Goal: Task Accomplishment & Management: Manage account settings

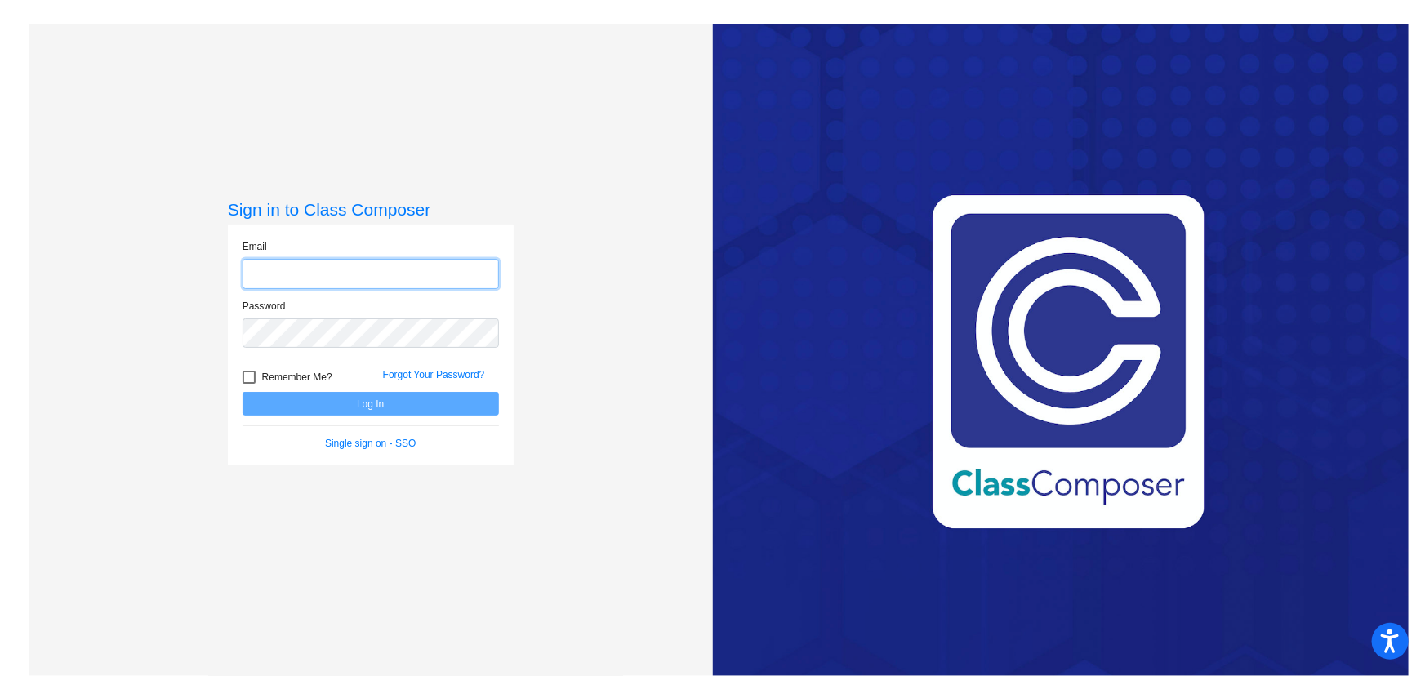
type input "[PERSON_NAME][EMAIL_ADDRESS][DOMAIN_NAME]"
click at [309, 395] on button "Log In" at bounding box center [371, 404] width 256 height 24
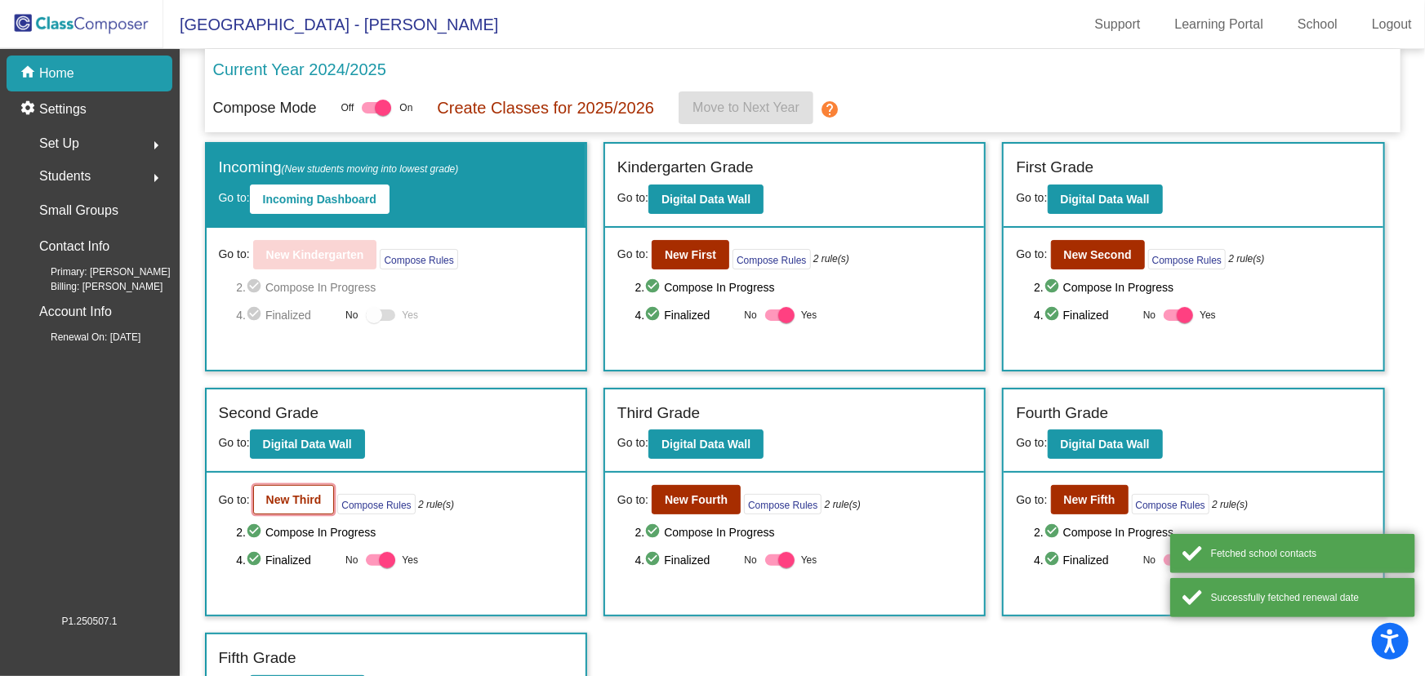
click at [289, 498] on b "New Third" at bounding box center [294, 499] width 56 height 13
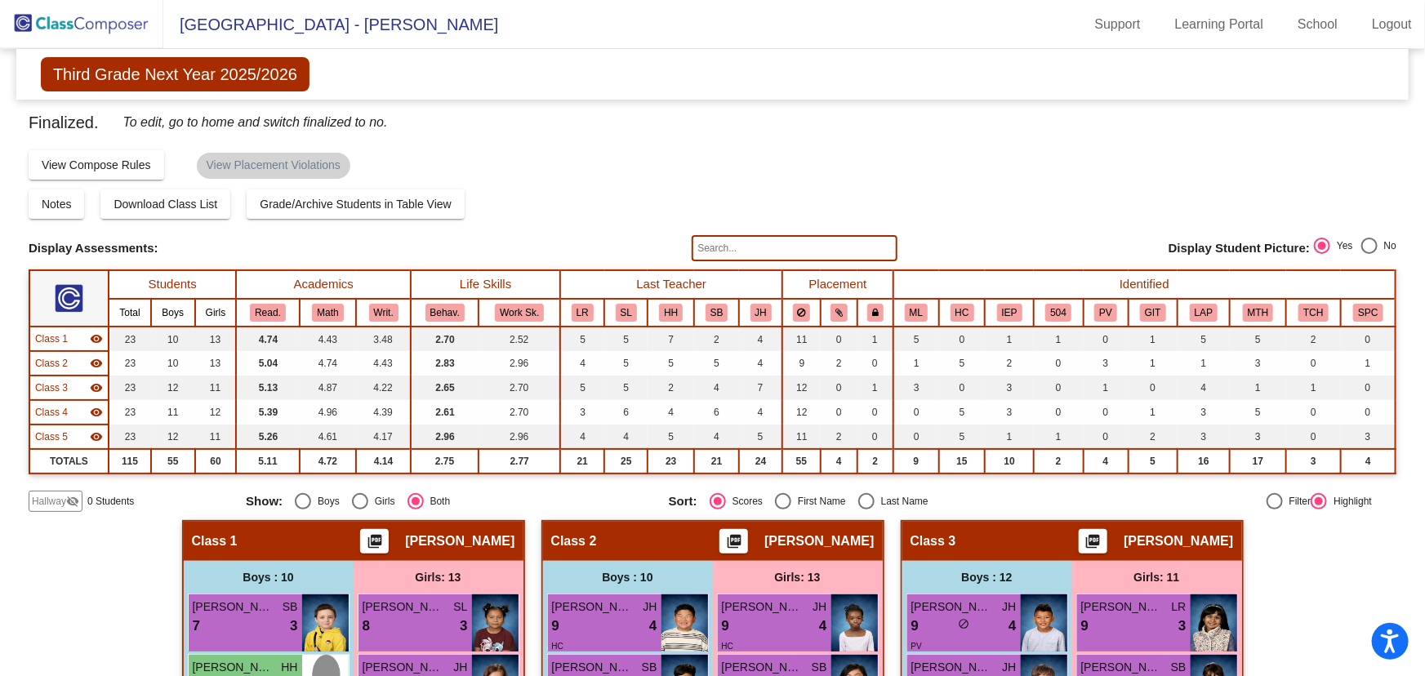
click at [118, 27] on img at bounding box center [81, 24] width 163 height 48
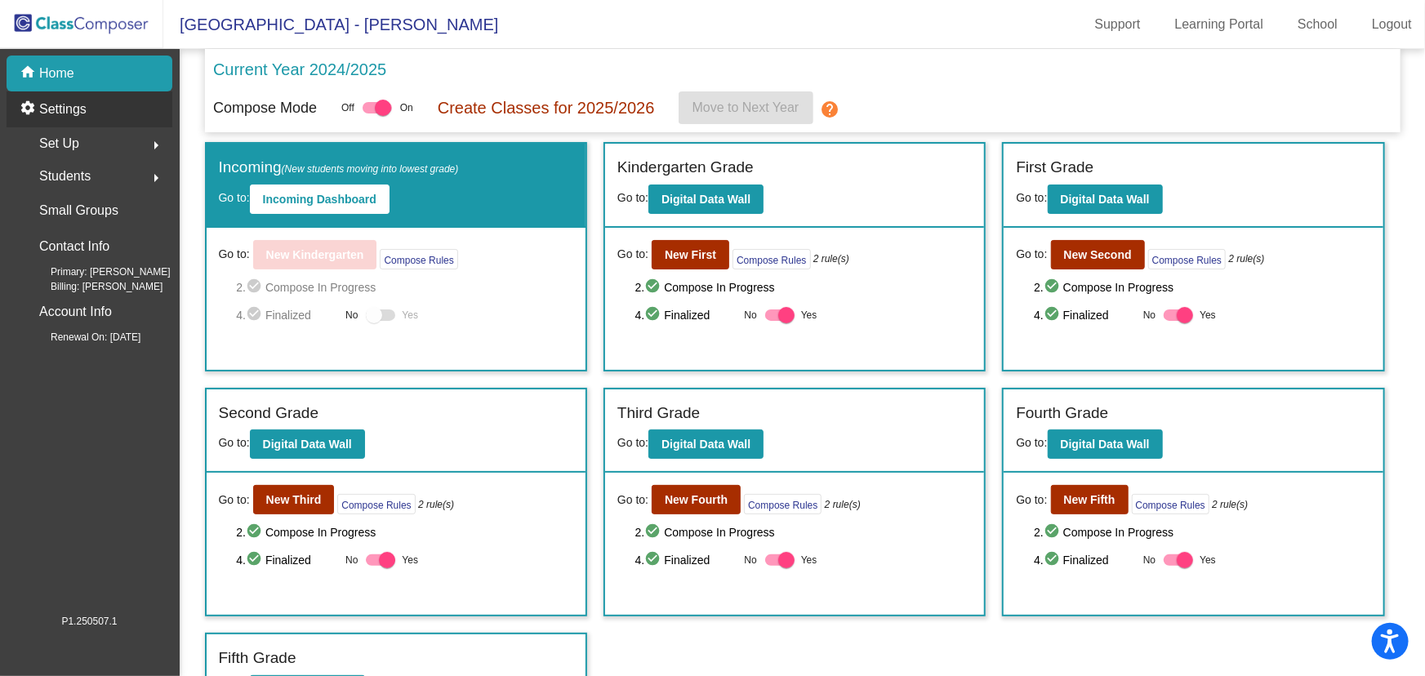
click at [72, 112] on p "Settings" at bounding box center [62, 110] width 47 height 20
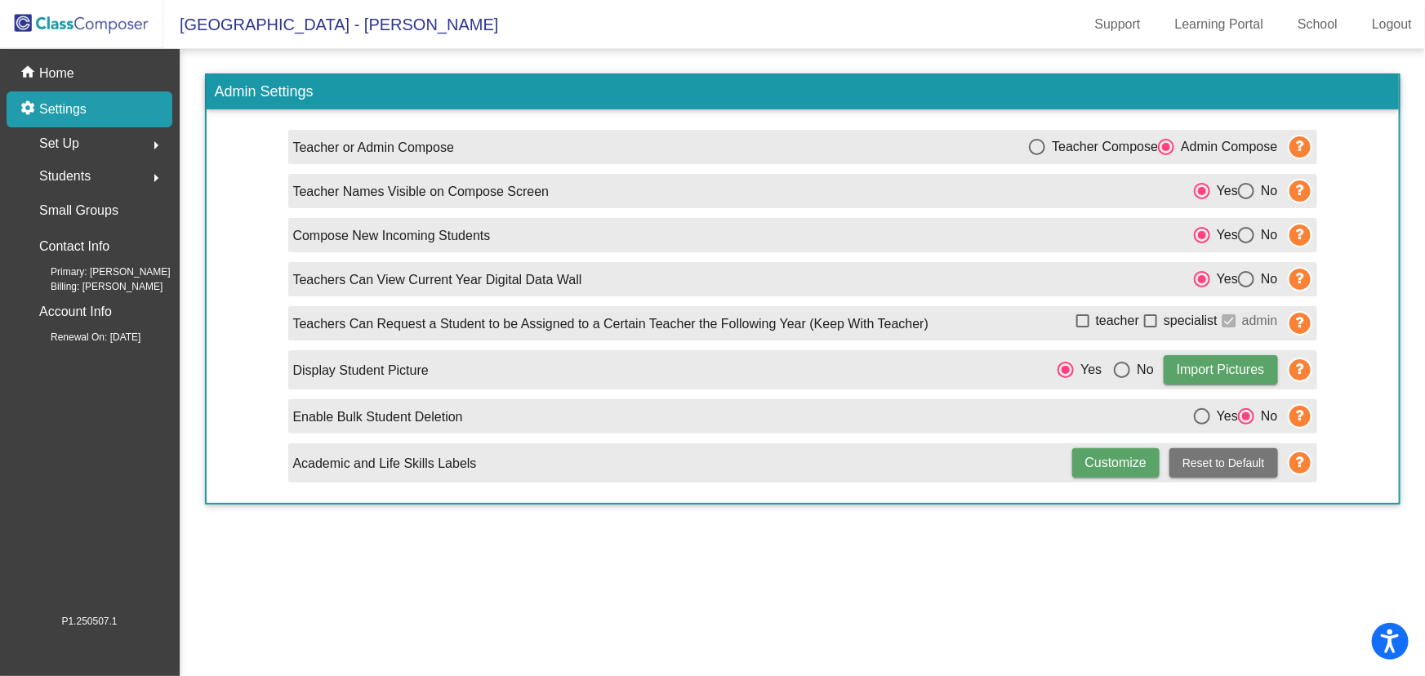
click at [94, 186] on div "Students arrow_right" at bounding box center [94, 176] width 156 height 33
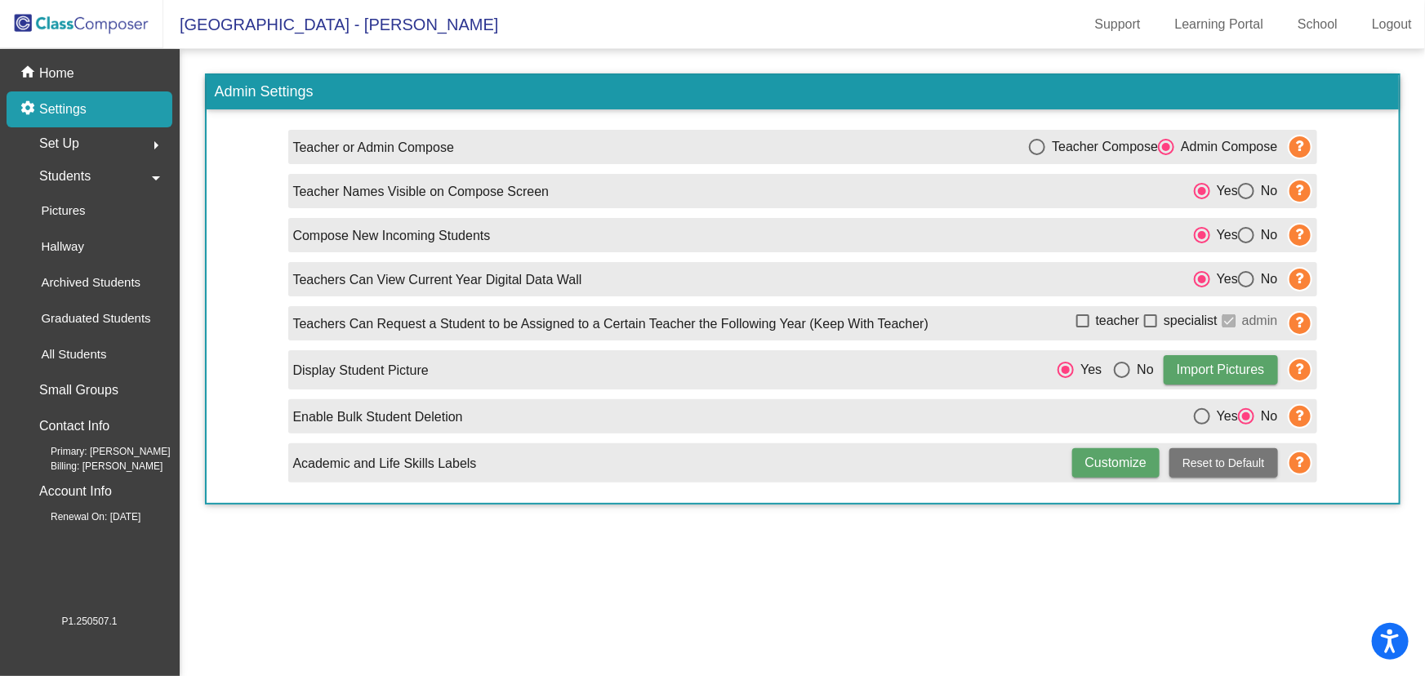
click at [56, 143] on span "Set Up" at bounding box center [59, 143] width 40 height 23
click at [64, 251] on p "Users" at bounding box center [57, 250] width 32 height 20
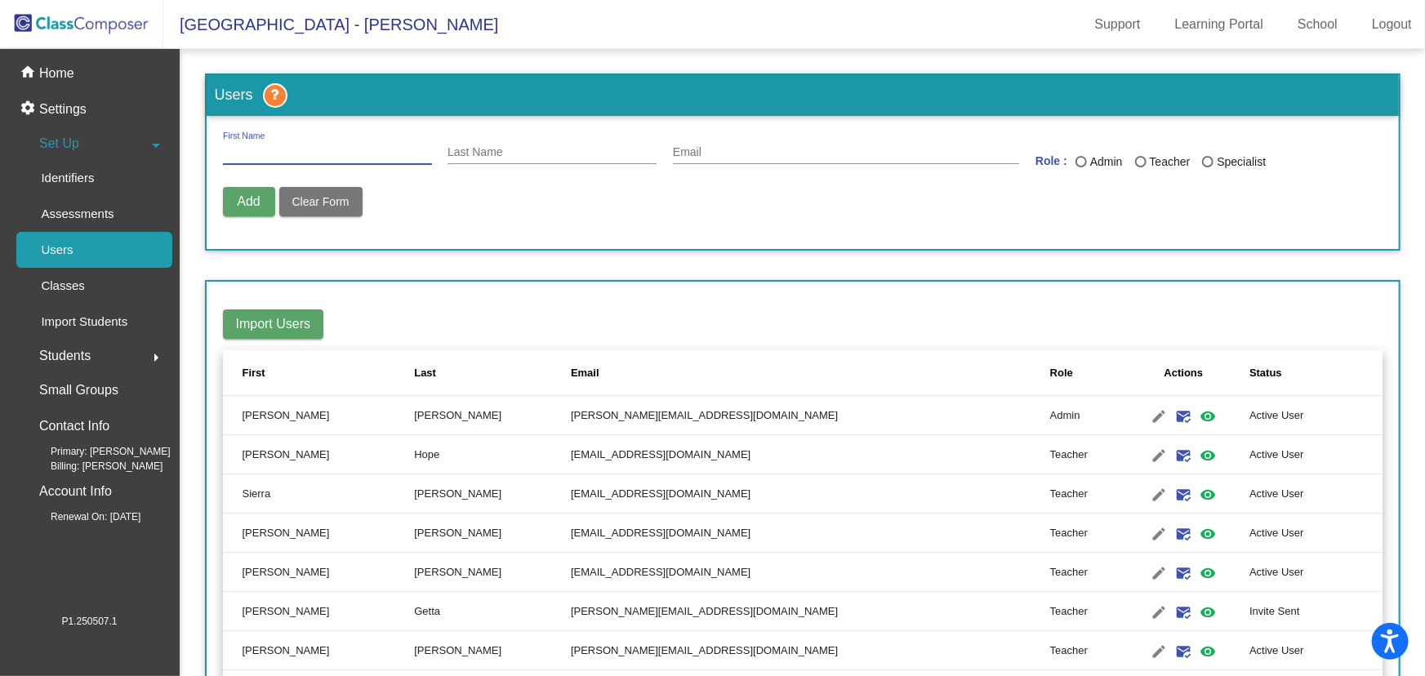
click at [269, 147] on input "First Name" at bounding box center [327, 152] width 209 height 13
type input "[PERSON_NAME]"
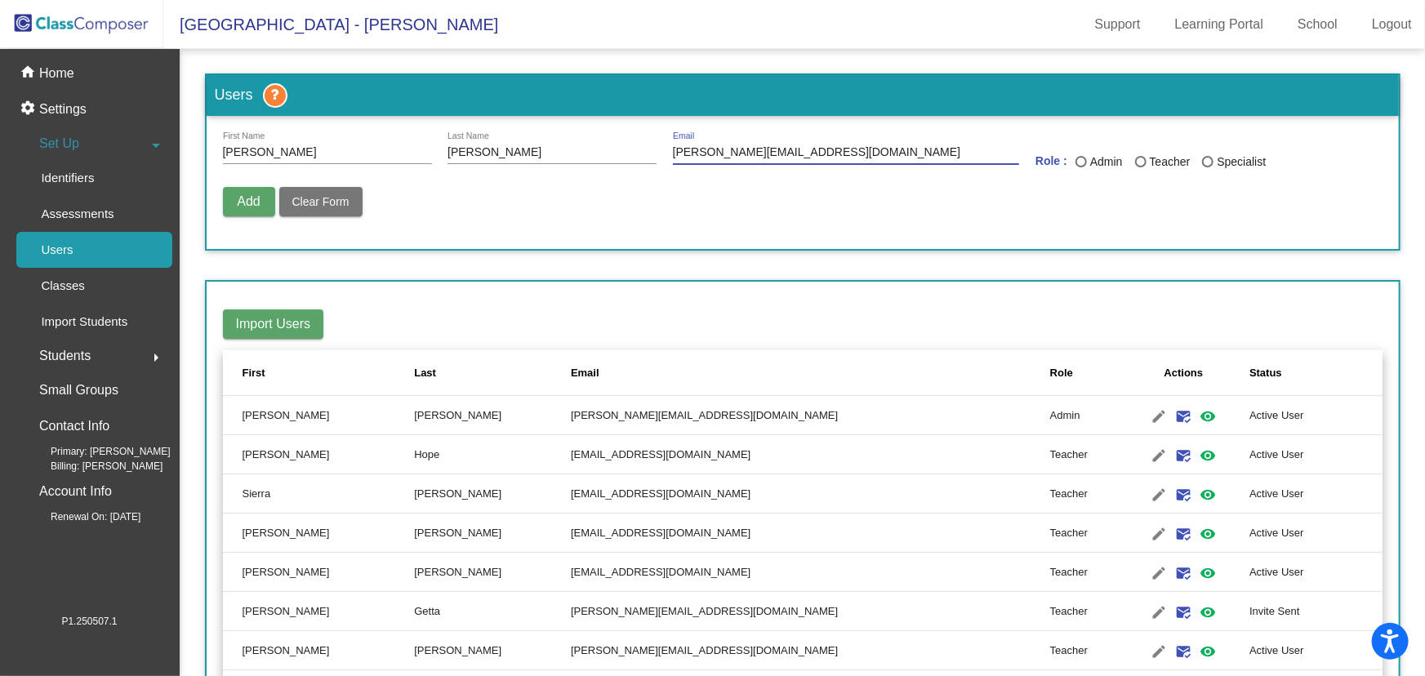
type input "[PERSON_NAME][EMAIL_ADDRESS][DOMAIN_NAME]"
click at [1076, 157] on div "Last Name" at bounding box center [1080, 161] width 11 height 11
click at [1080, 167] on input "Admin" at bounding box center [1080, 167] width 1 height 1
radio input "true"
click at [237, 203] on span "Add" at bounding box center [248, 201] width 23 height 14
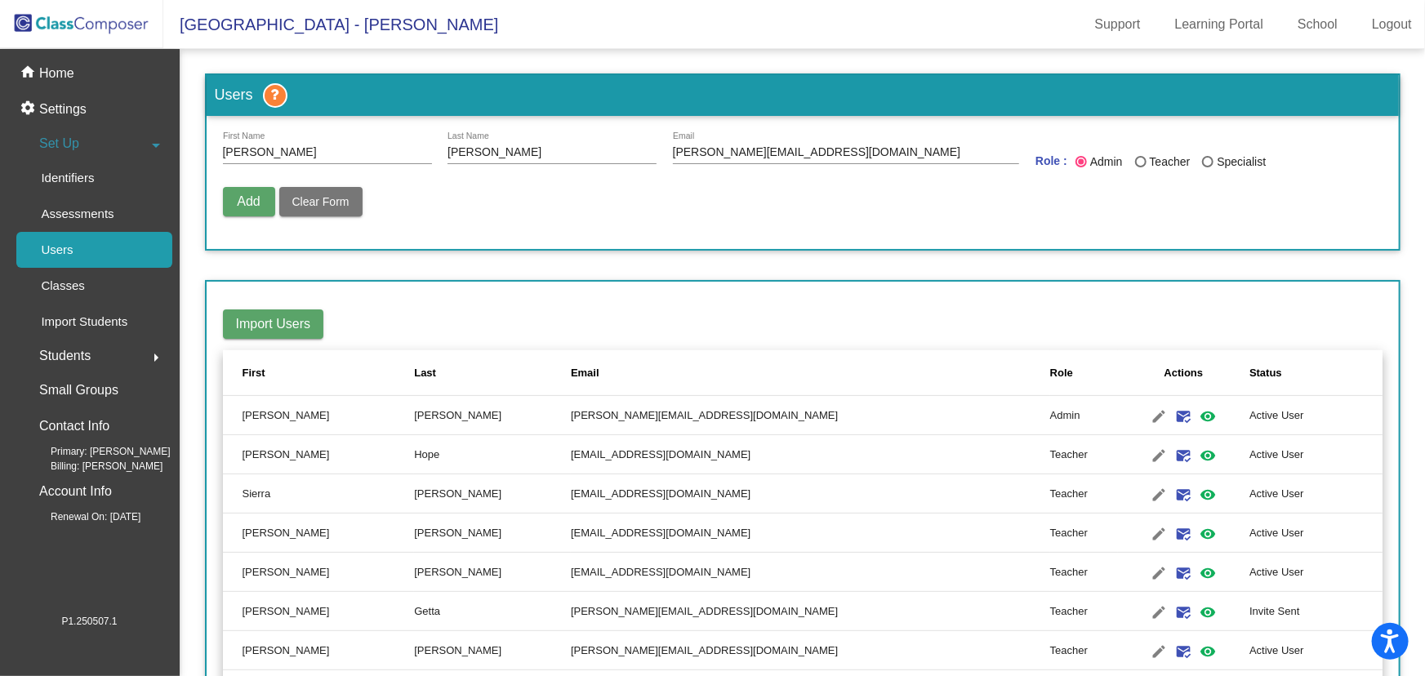
radio input "false"
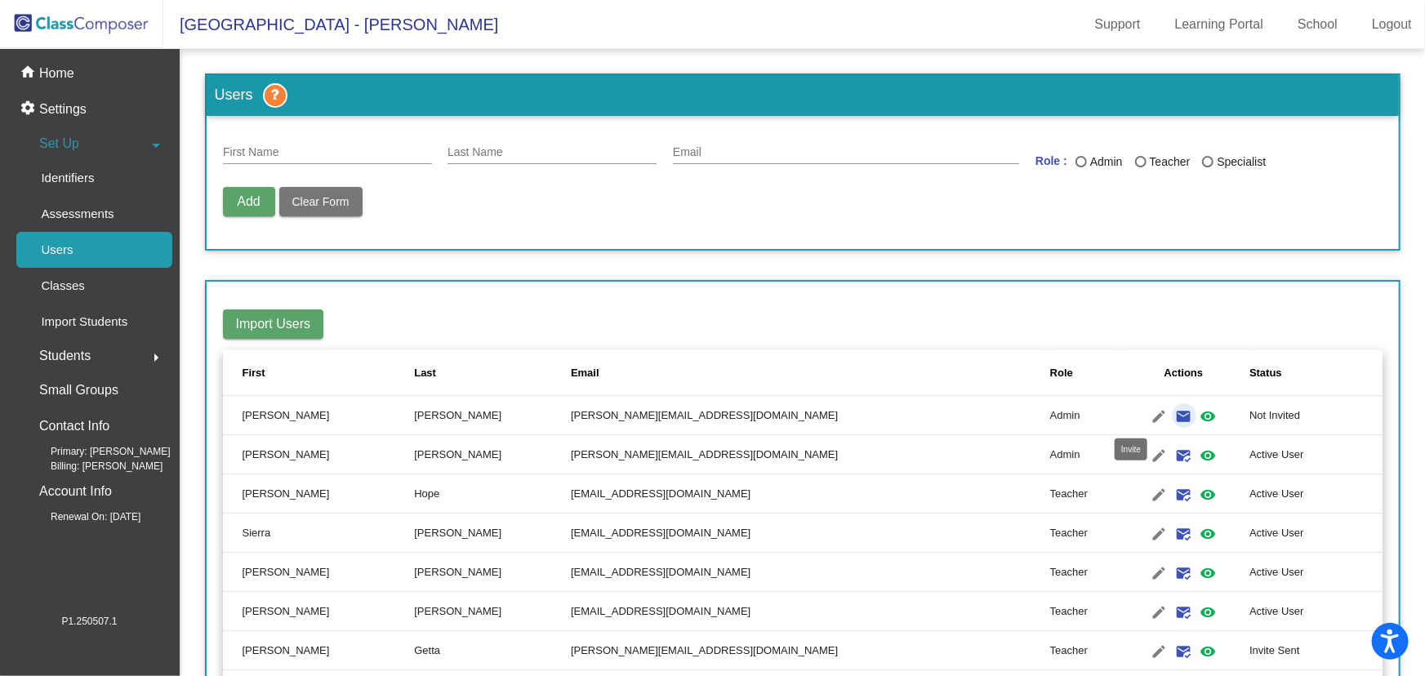
click at [1174, 414] on mat-icon "email" at bounding box center [1184, 417] width 20 height 20
click at [51, 82] on p "Home" at bounding box center [56, 74] width 35 height 20
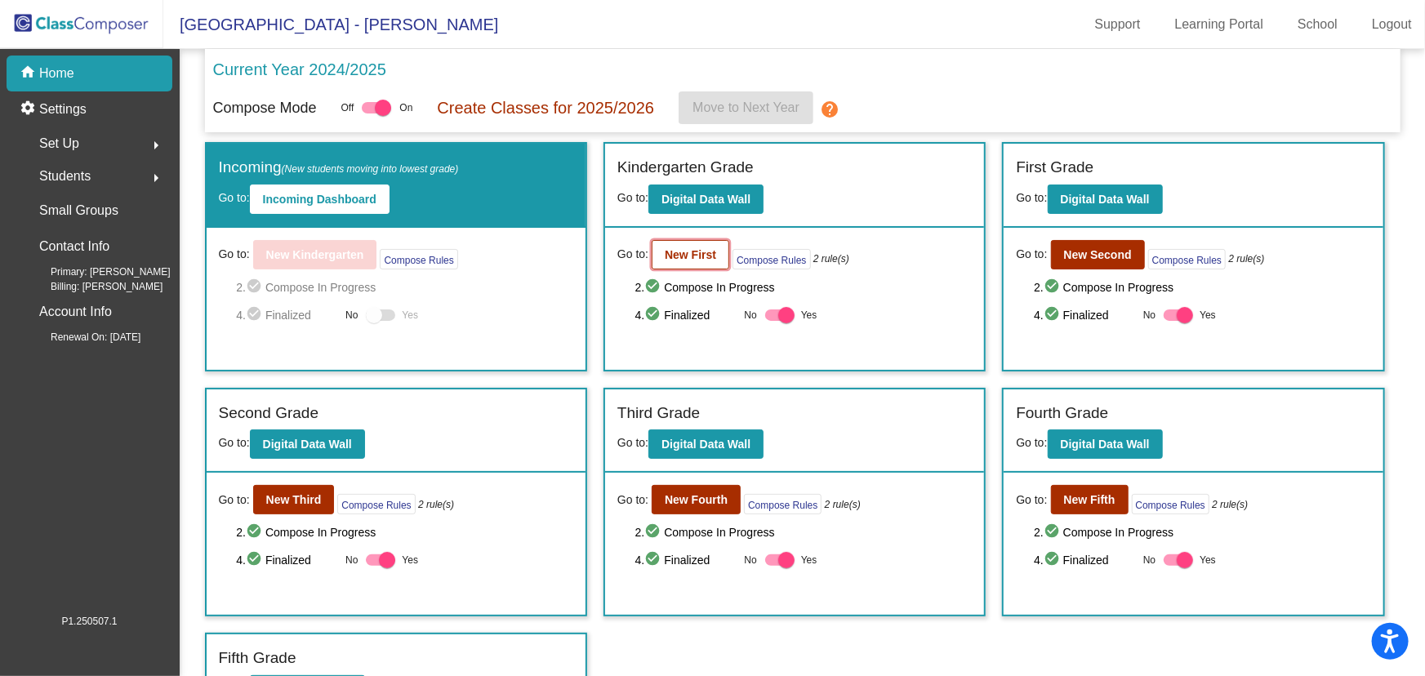
click at [672, 255] on b "New First" at bounding box center [690, 254] width 51 height 13
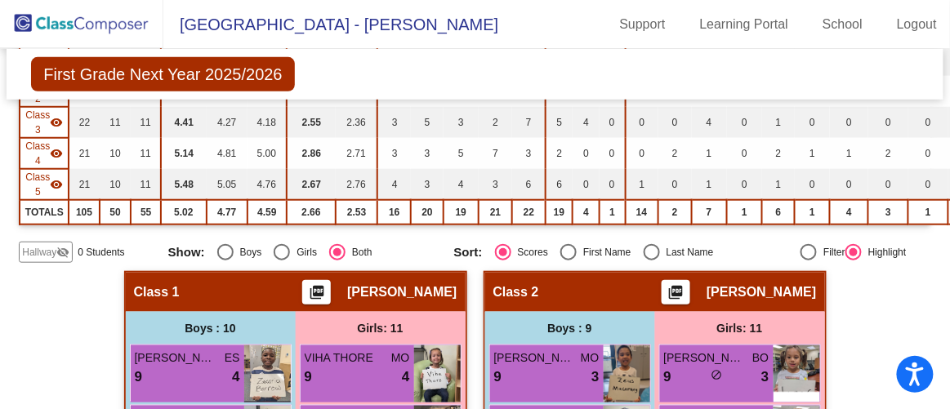
scroll to position [594, 0]
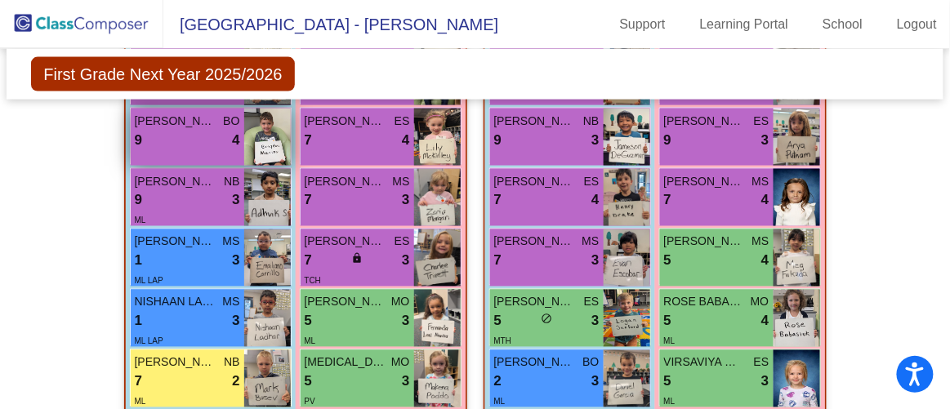
click at [180, 130] on div "9 lock do_not_disturb_alt 4" at bounding box center [187, 140] width 105 height 21
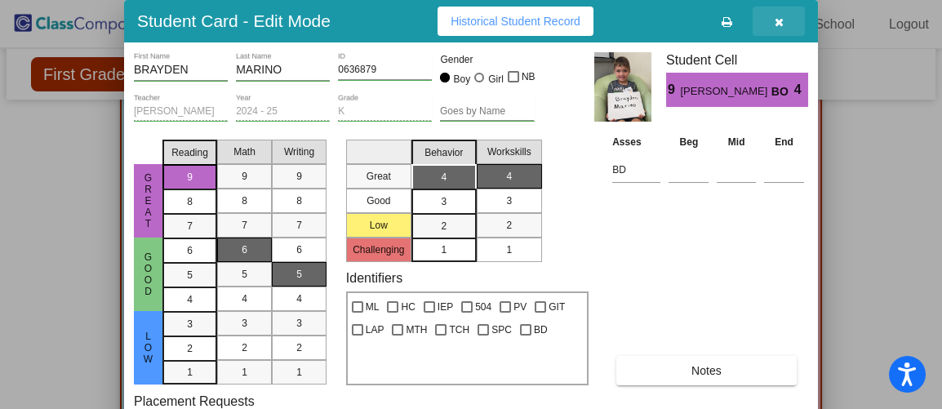
click at [781, 20] on icon "button" at bounding box center [779, 21] width 9 height 11
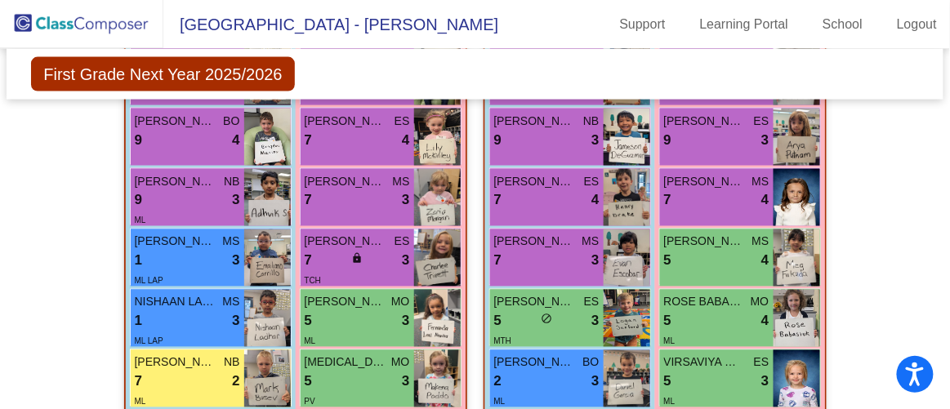
click at [79, 28] on img at bounding box center [81, 24] width 163 height 48
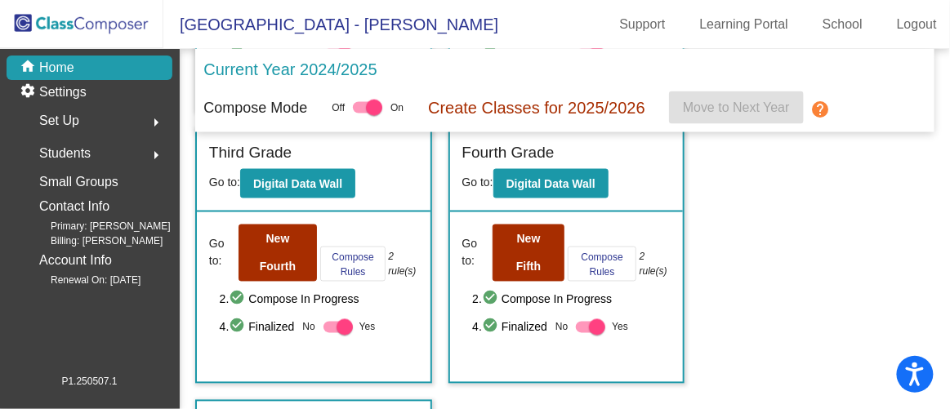
scroll to position [594, 0]
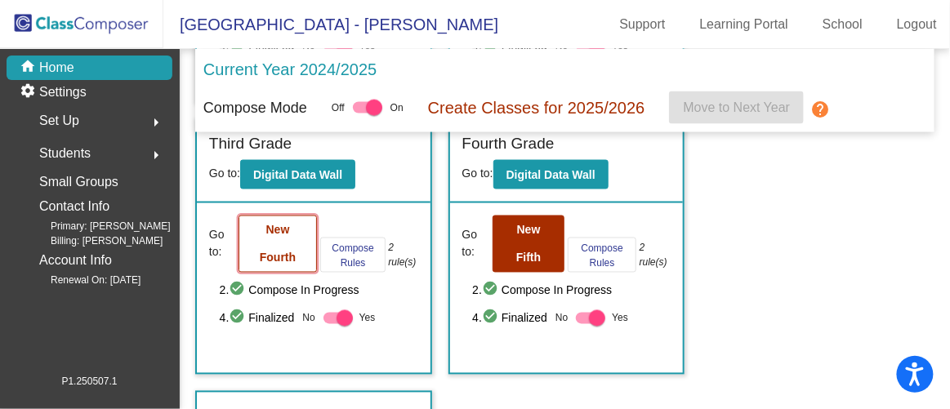
click at [285, 242] on button "New Fourth" at bounding box center [277, 244] width 78 height 57
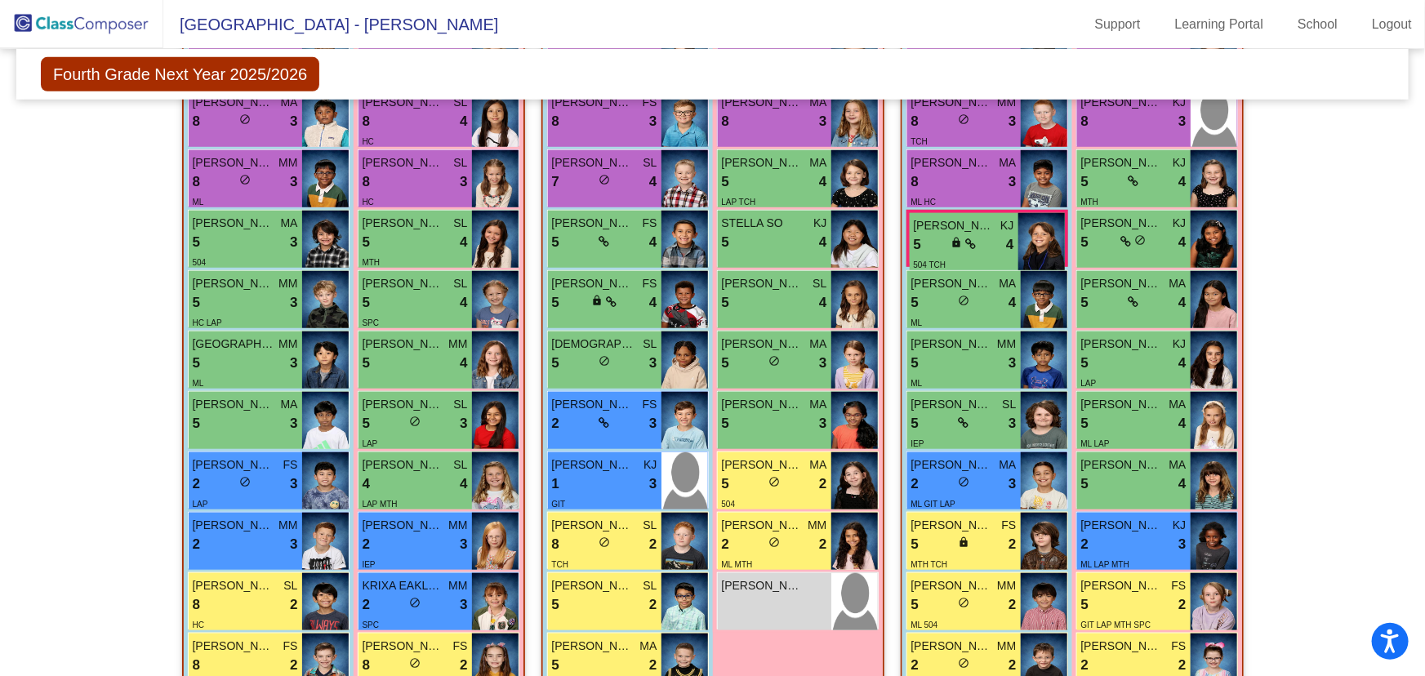
scroll to position [547, 0]
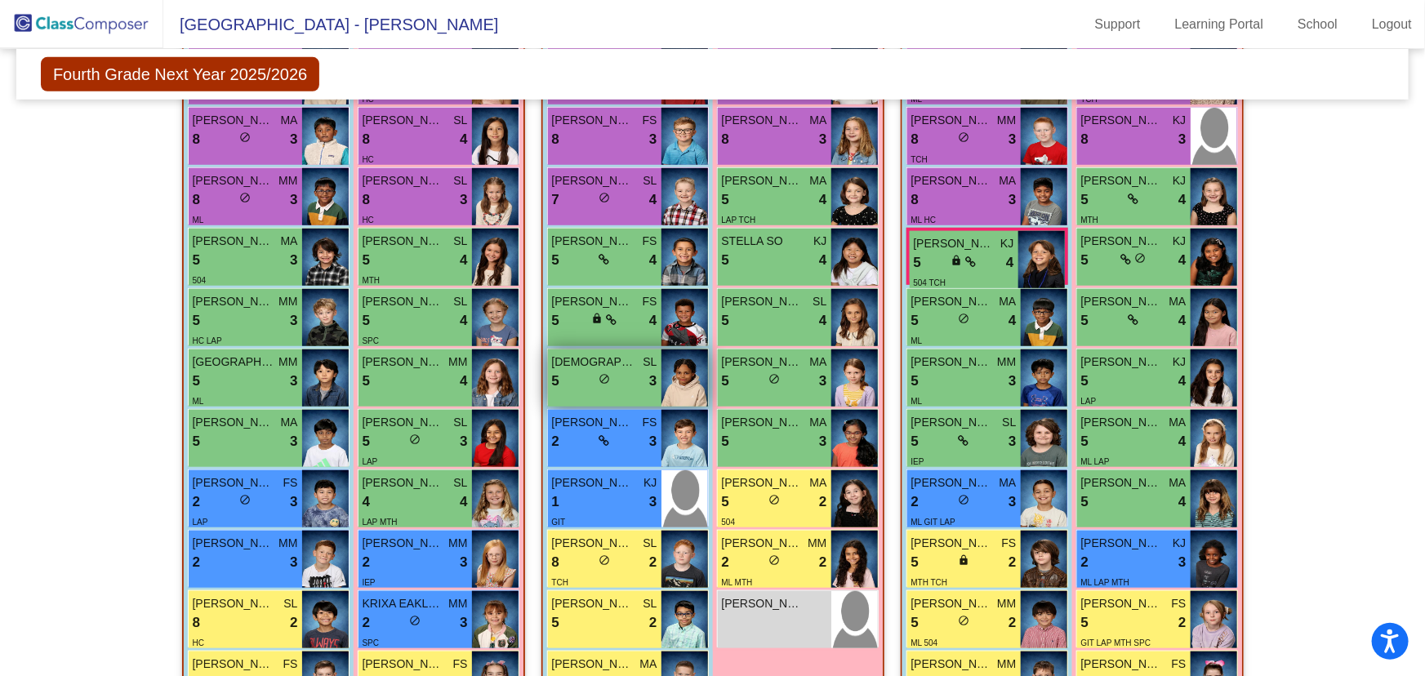
click at [588, 383] on div "5 lock do_not_disturb_alt 3" at bounding box center [604, 381] width 105 height 21
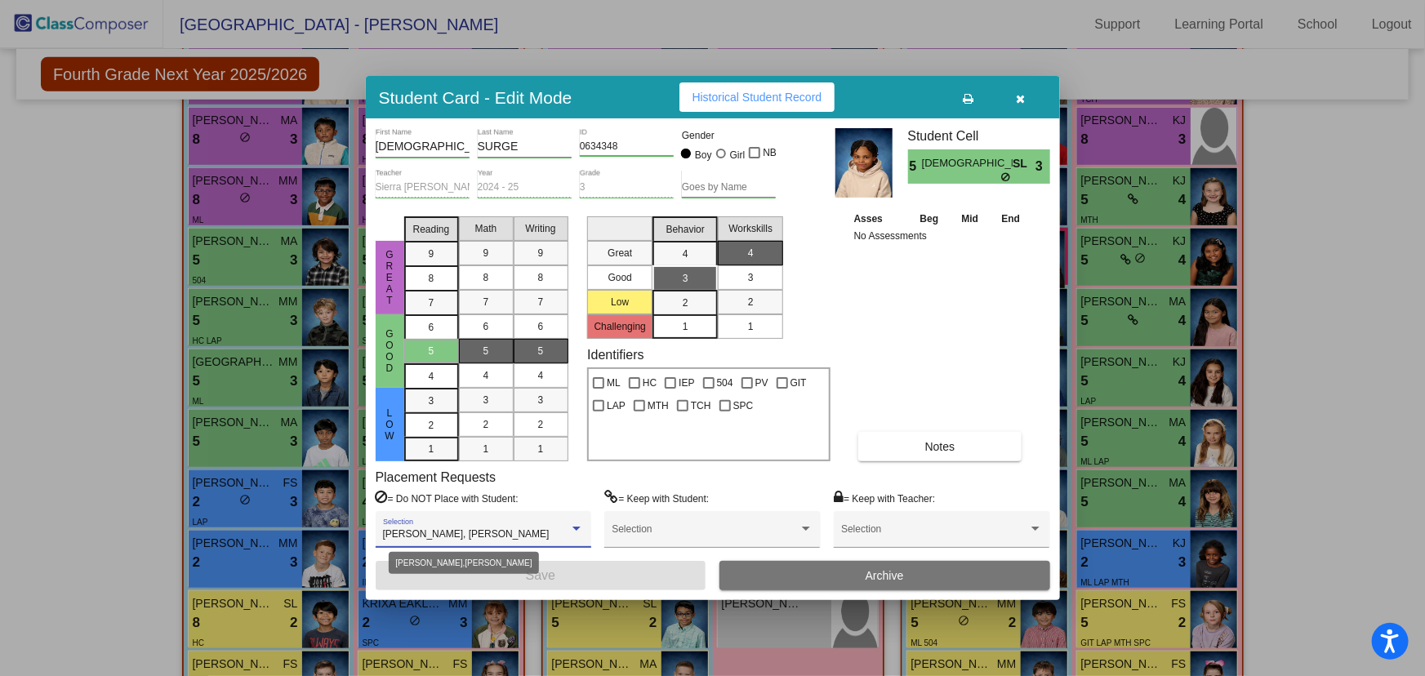
click at [576, 531] on div at bounding box center [576, 528] width 15 height 11
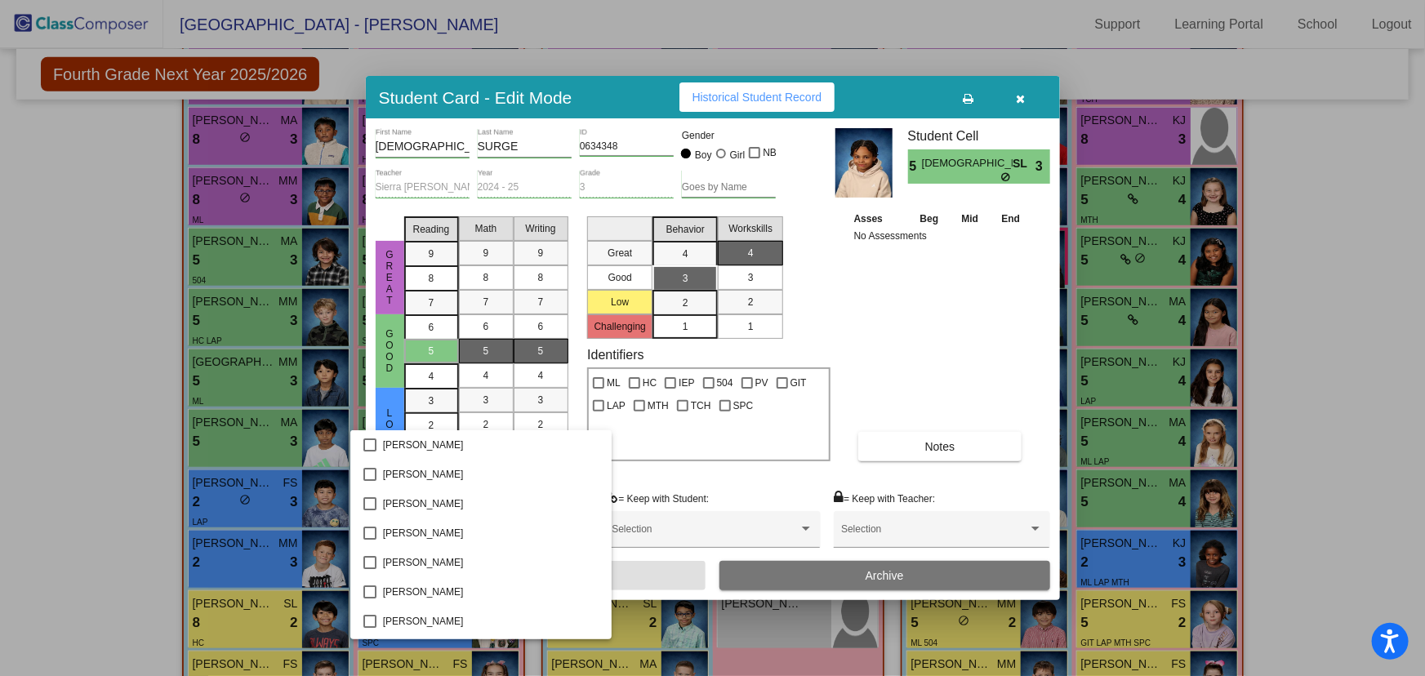
scroll to position [674, 0]
click at [986, 378] on div at bounding box center [712, 338] width 1425 height 676
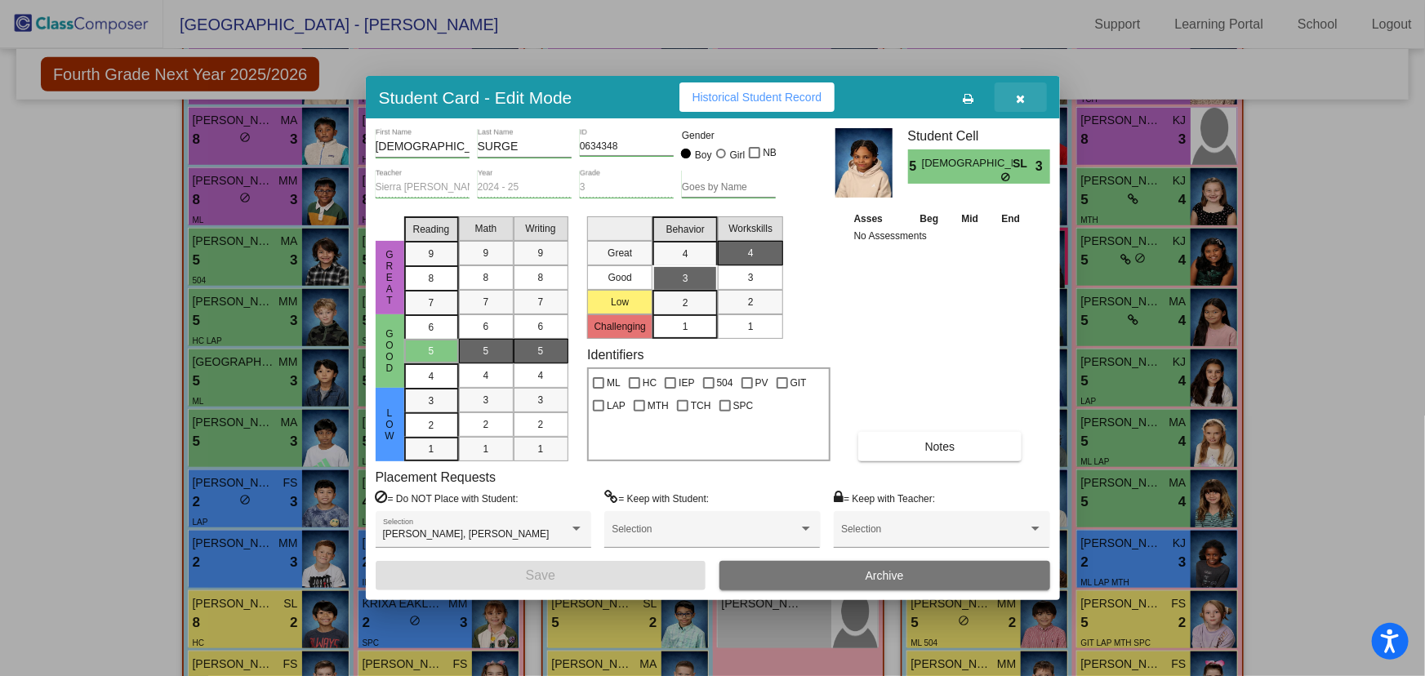
click at [1018, 100] on icon "button" at bounding box center [1020, 98] width 9 height 11
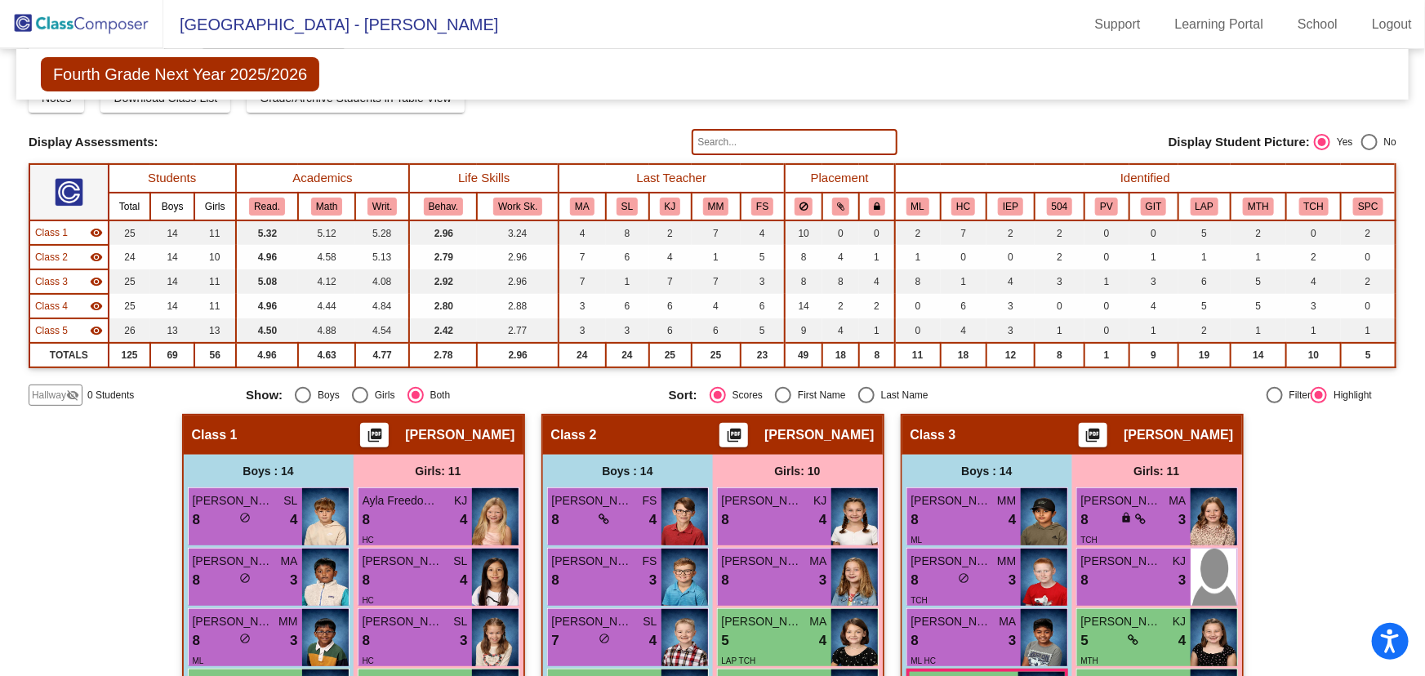
scroll to position [27, 0]
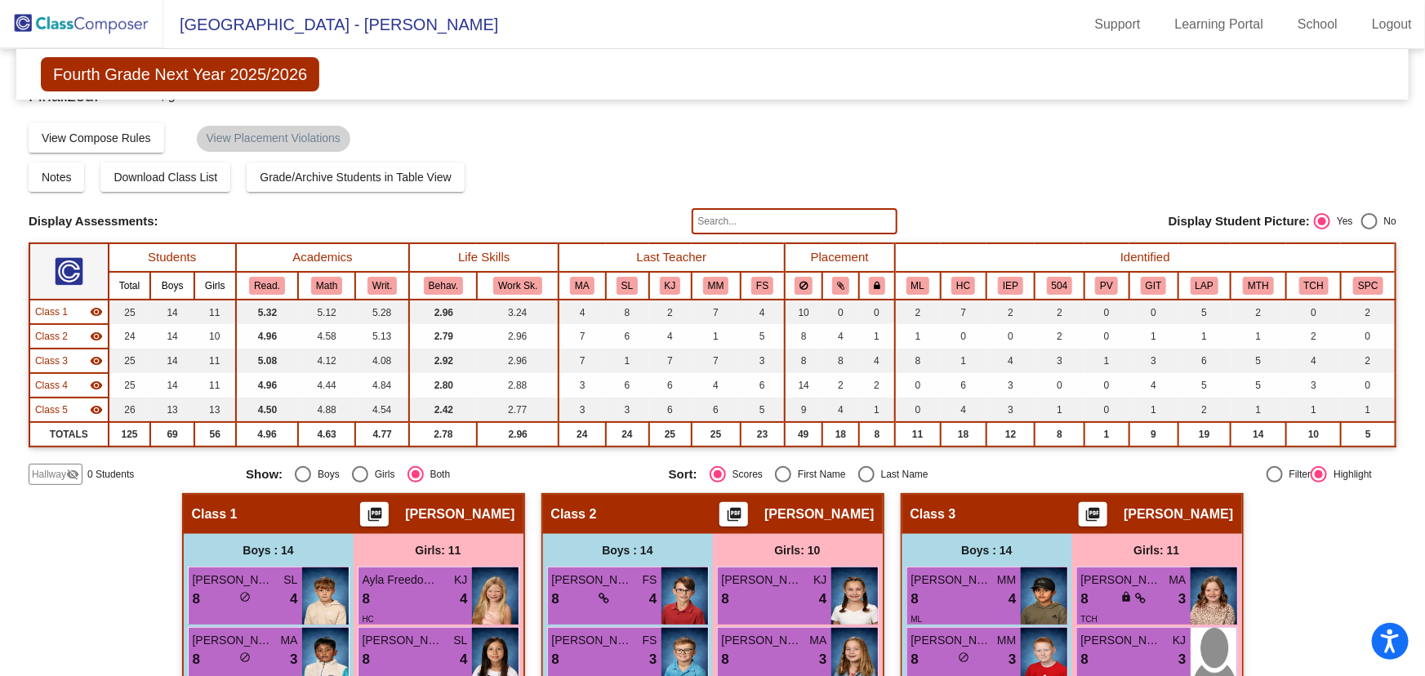
click at [87, 12] on img at bounding box center [81, 24] width 163 height 48
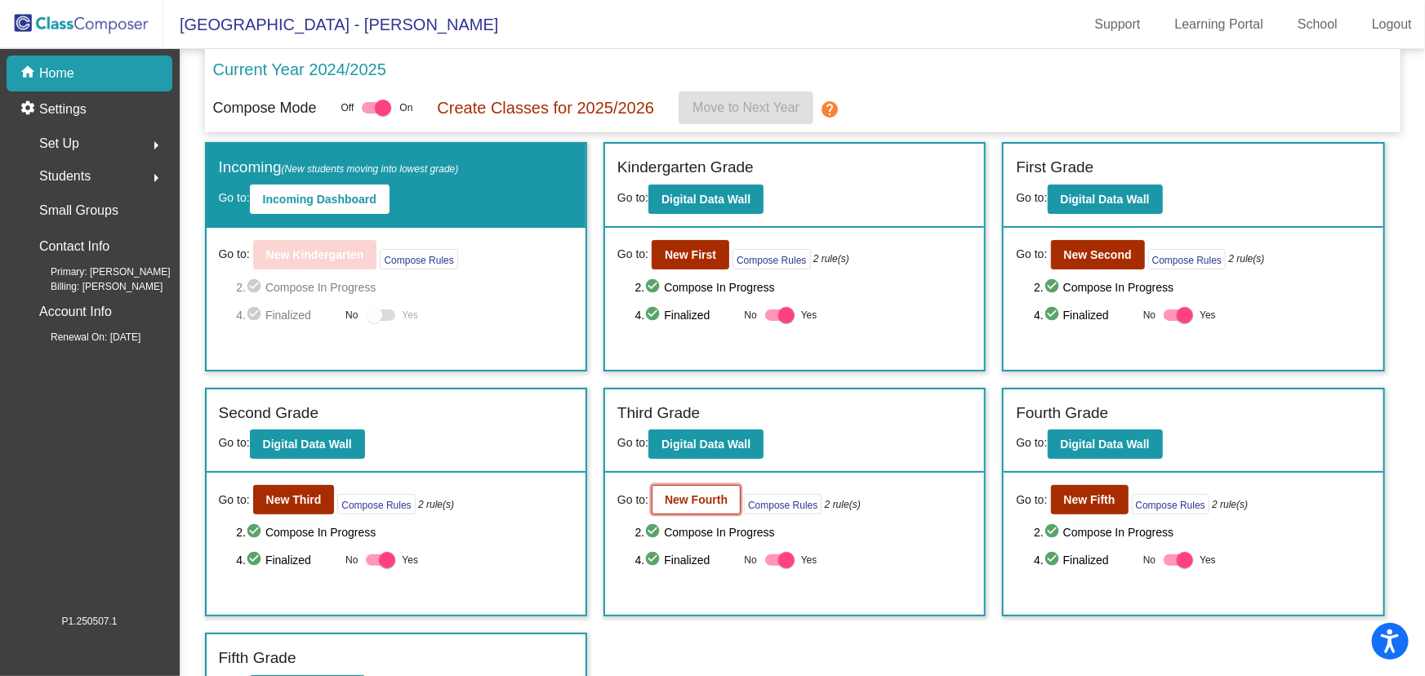
click at [723, 501] on b "New Fourth" at bounding box center [696, 499] width 63 height 13
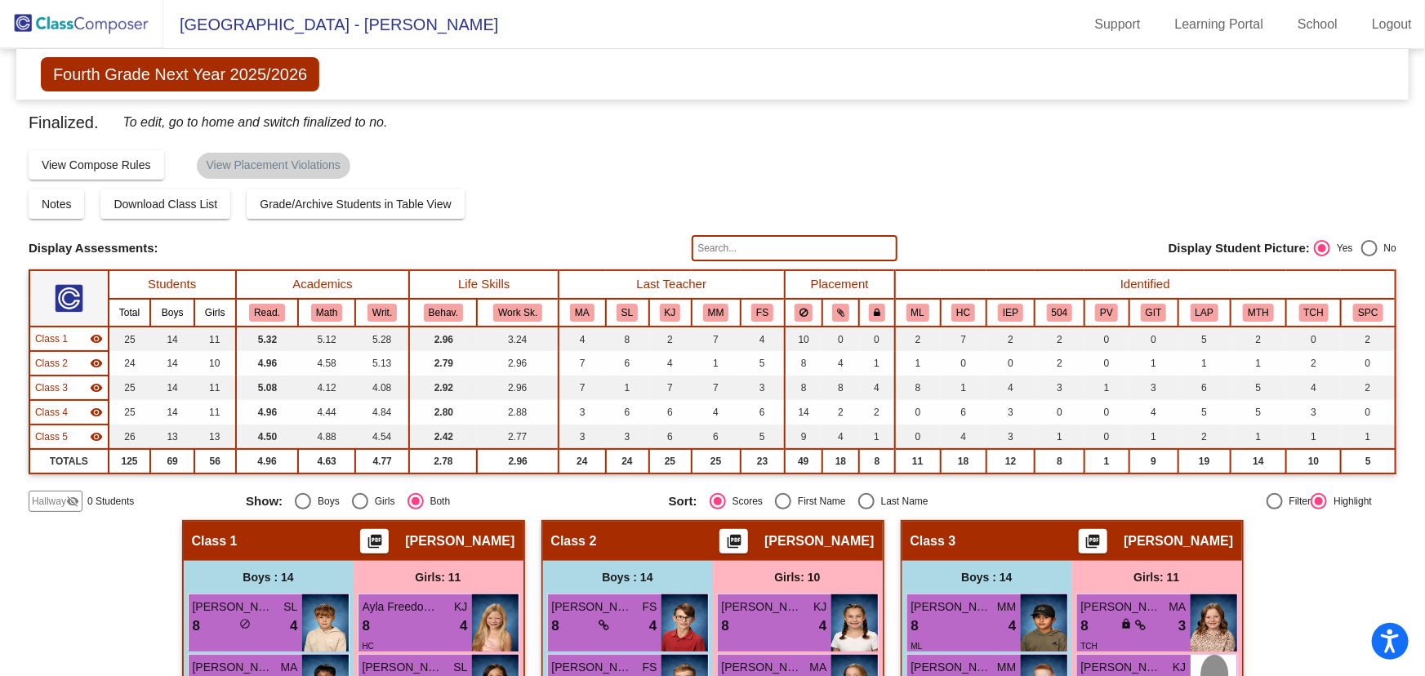
click at [89, 14] on img at bounding box center [81, 24] width 163 height 48
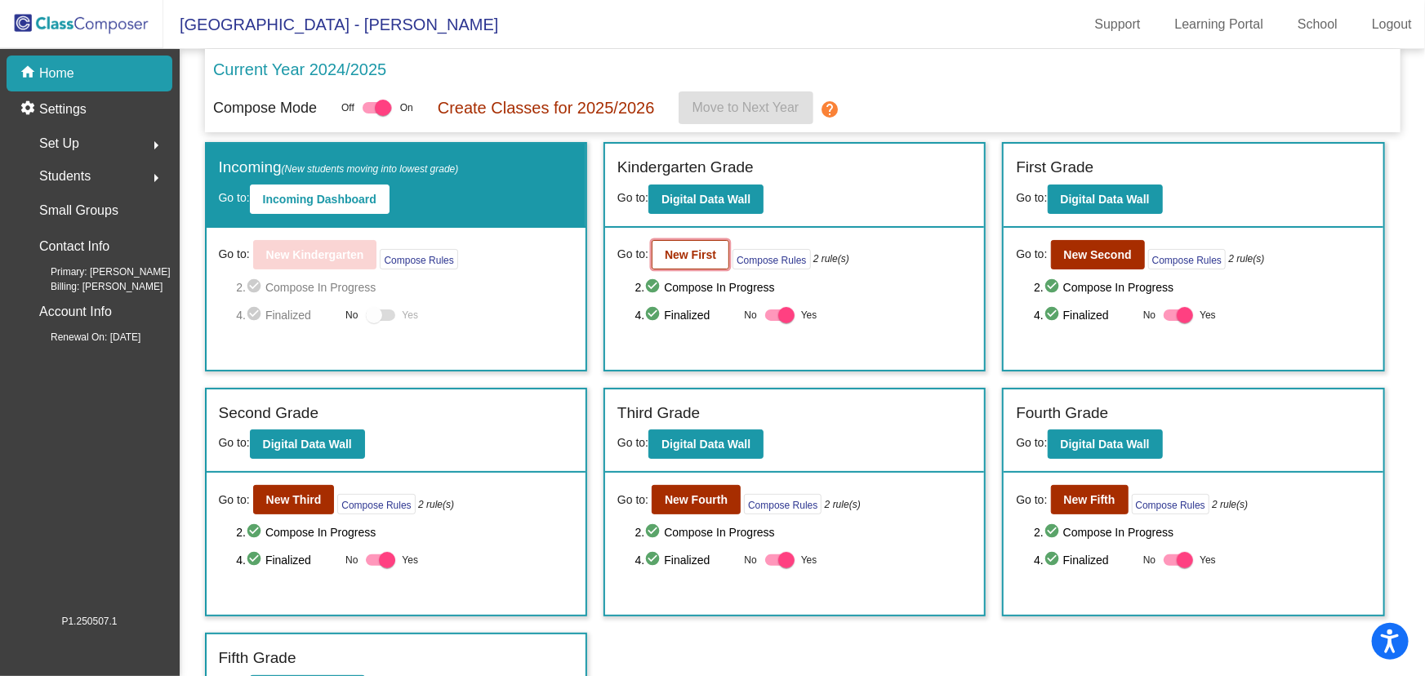
click at [676, 254] on b "New First" at bounding box center [690, 254] width 51 height 13
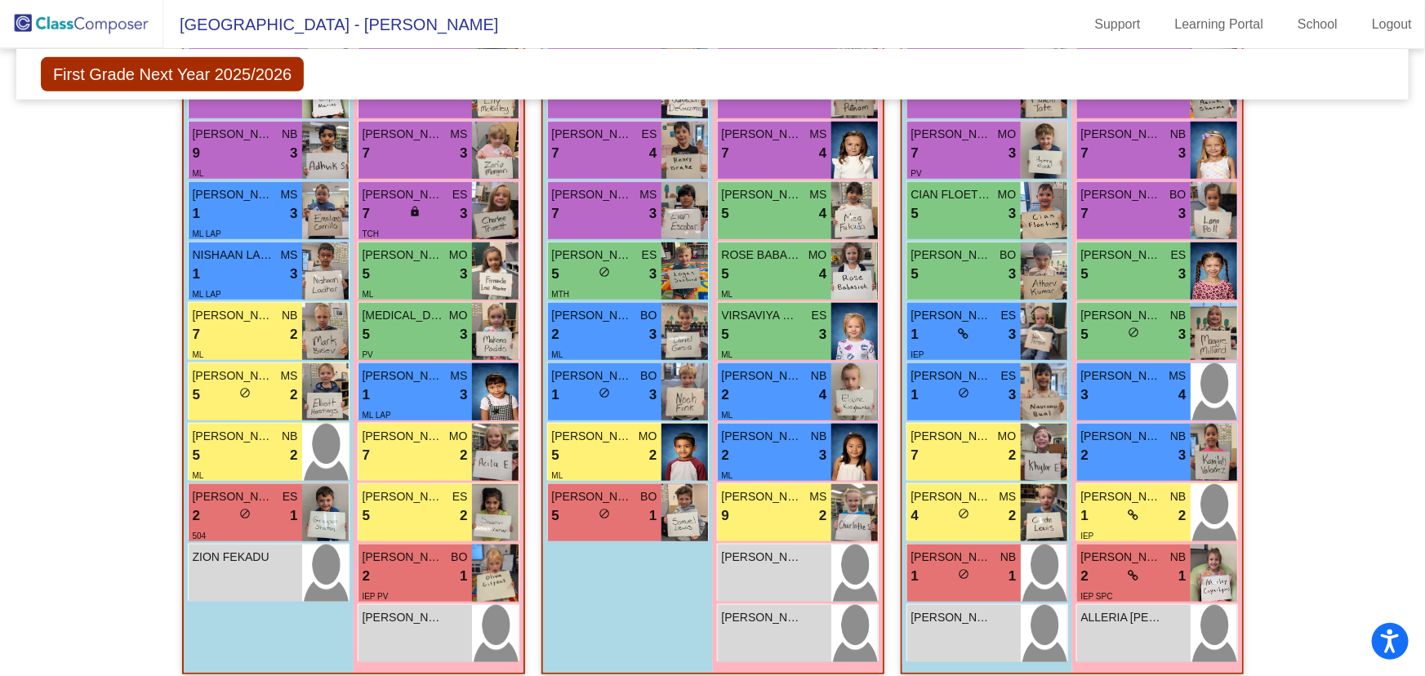
scroll to position [668, 0]
